Goal: Information Seeking & Learning: Understand process/instructions

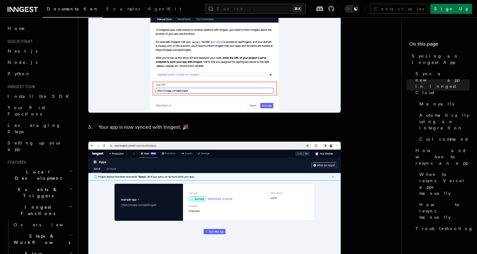
scroll to position [795, 0]
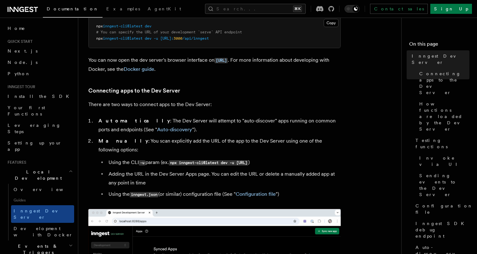
scroll to position [319, 0]
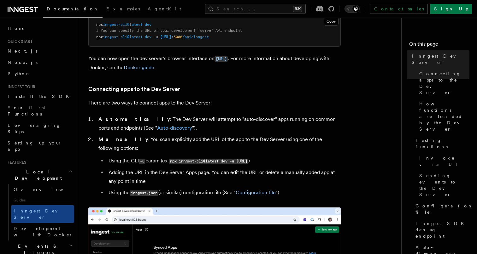
click at [157, 131] on link "Auto-discovery" at bounding box center [174, 128] width 35 height 6
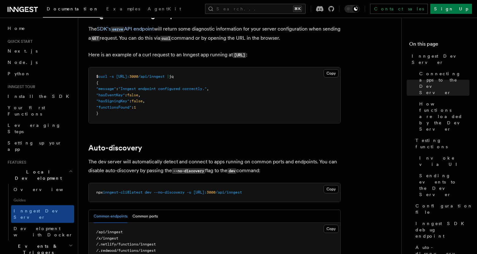
scroll to position [1939, 0]
